Goal: Transaction & Acquisition: Purchase product/service

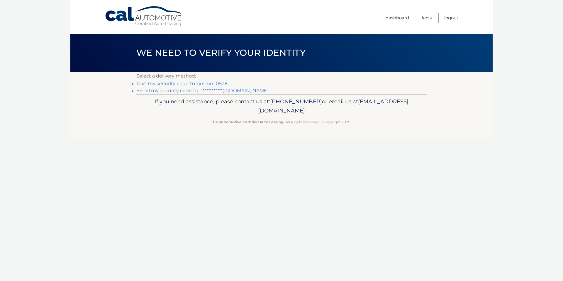
click at [209, 82] on link "Text my security code to xxx-xxx-0528" at bounding box center [181, 84] width 91 height 6
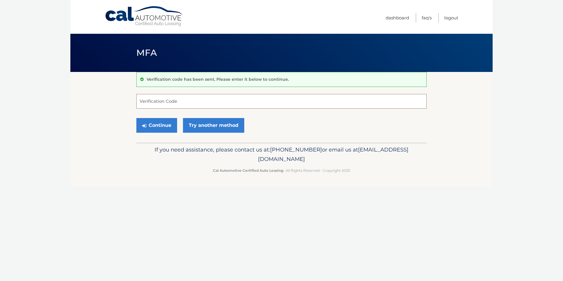
click at [201, 101] on input "Verification Code" at bounding box center [281, 101] width 290 height 15
type input "030290"
click at [150, 131] on button "Continue" at bounding box center [156, 125] width 41 height 15
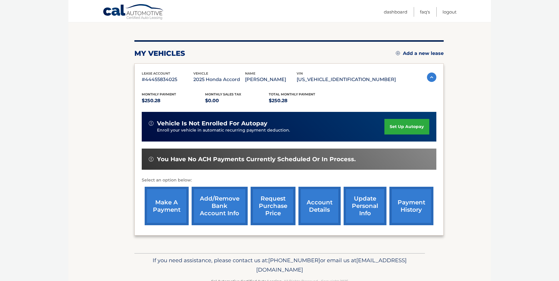
scroll to position [59, 0]
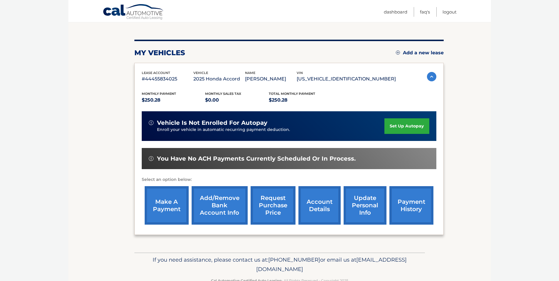
click at [397, 127] on link "set up autopay" at bounding box center [406, 126] width 45 height 16
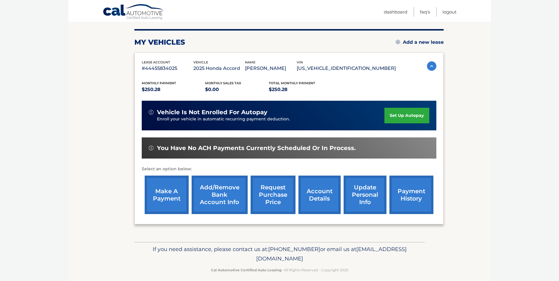
scroll to position [75, 0]
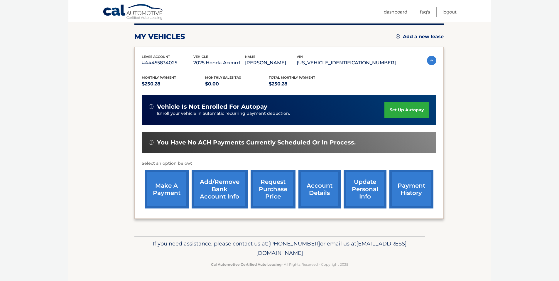
click at [175, 177] on link "make a payment" at bounding box center [167, 189] width 44 height 38
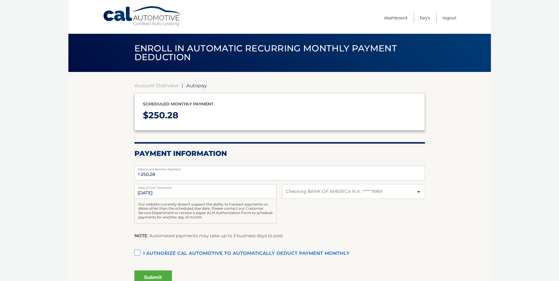
select select "MzM4MjAyMDUtZTkwYi00NDJlLWI5MjAtOTM5NWExMjhjZjdl"
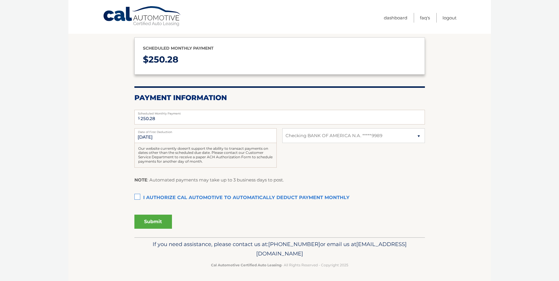
scroll to position [56, 0]
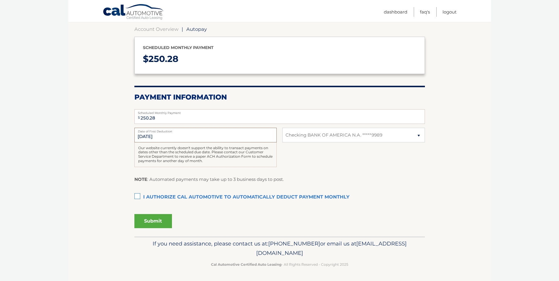
click at [162, 135] on input "[DATE]" at bounding box center [205, 135] width 142 height 15
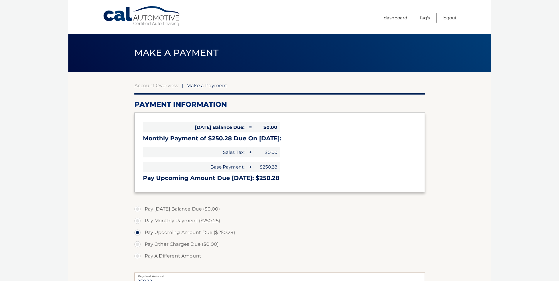
select select "MzM4MjAyMDUtZTkwYi00NDJlLWI5MjAtOTM5NWExMjhjZjdl"
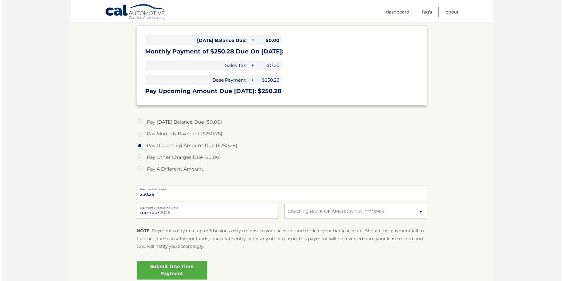
scroll to position [117, 0]
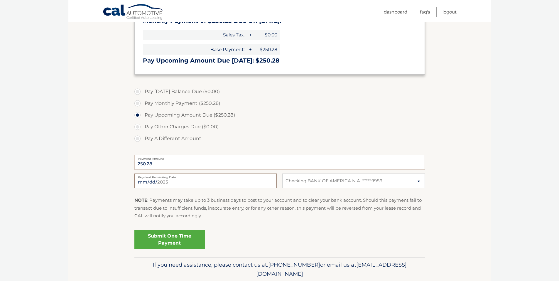
click at [170, 182] on input "2025-09-13" at bounding box center [205, 180] width 142 height 15
type input "2025-09-15"
click at [175, 236] on link "Submit One Time Payment" at bounding box center [169, 239] width 70 height 19
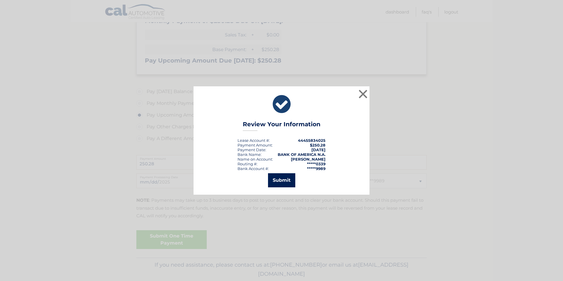
click at [283, 181] on button "Submit" at bounding box center [281, 180] width 27 height 14
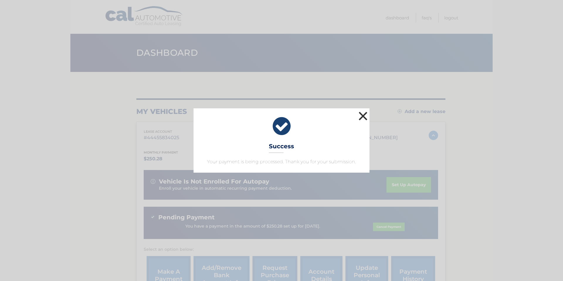
click at [365, 115] on button "×" at bounding box center [363, 116] width 12 height 12
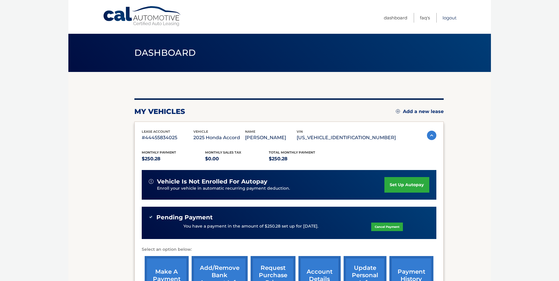
click at [454, 18] on link "Logout" at bounding box center [449, 18] width 14 height 10
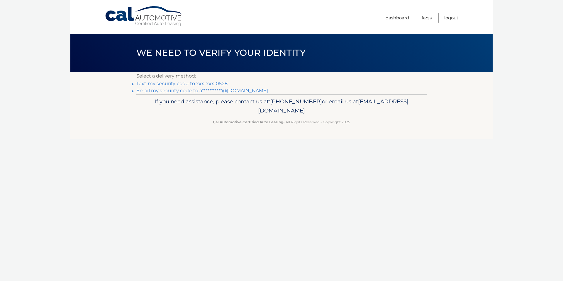
click at [223, 82] on link "Text my security code to xxx-xxx-0528" at bounding box center [181, 84] width 91 height 6
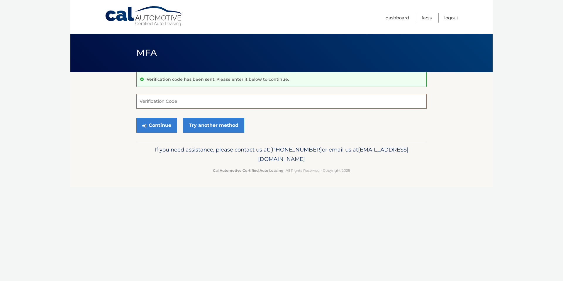
click at [230, 104] on input "Verification Code" at bounding box center [281, 101] width 290 height 15
type input "073801"
click at [152, 129] on button "Continue" at bounding box center [156, 125] width 41 height 15
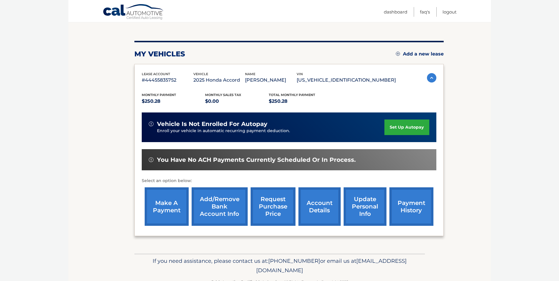
scroll to position [59, 0]
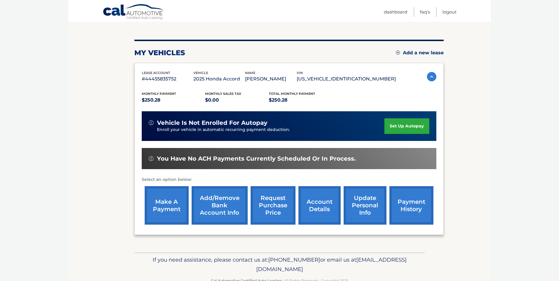
click at [168, 210] on link "make a payment" at bounding box center [167, 205] width 44 height 38
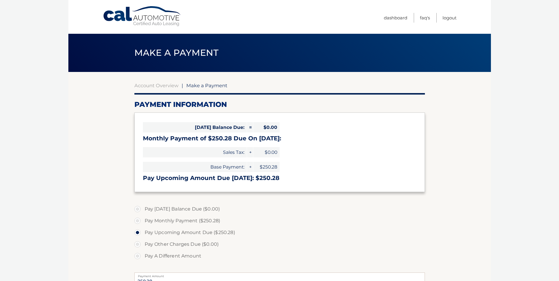
select select "MDkxNTNhZWEtNjE3Zi00NjNkLTkxMDUtZmI5NmI2ZmM0NzRm"
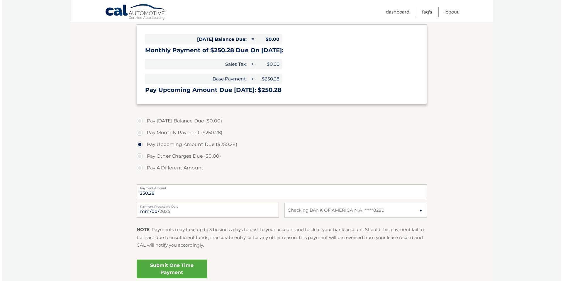
scroll to position [138, 0]
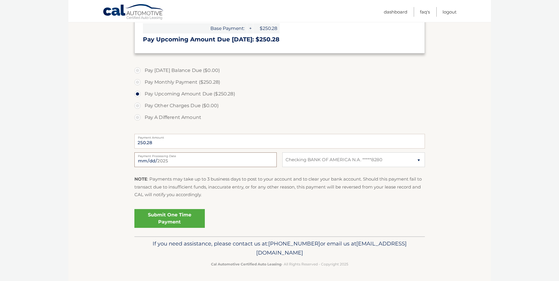
click at [173, 158] on input "[DATE]" at bounding box center [205, 159] width 142 height 15
type input "[DATE]"
click at [175, 215] on link "Submit One Time Payment" at bounding box center [169, 218] width 70 height 19
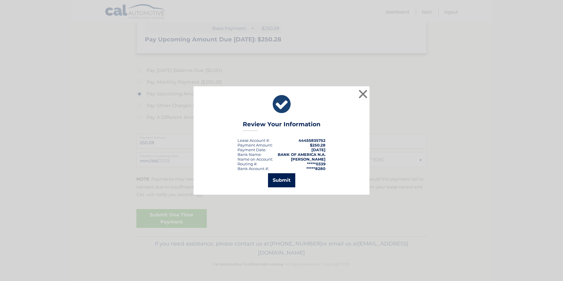
click at [276, 177] on button "Submit" at bounding box center [281, 180] width 27 height 14
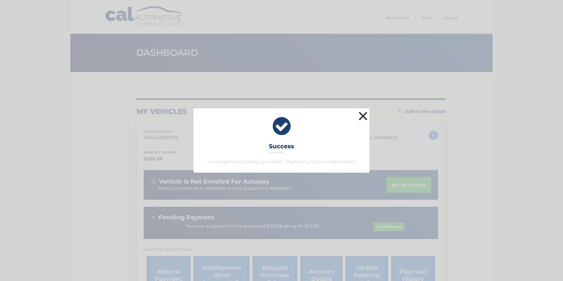
click at [365, 116] on button "×" at bounding box center [363, 116] width 12 height 12
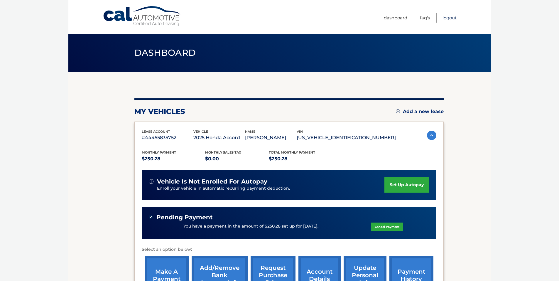
click at [453, 17] on link "Logout" at bounding box center [449, 18] width 14 height 10
